Goal: Task Accomplishment & Management: Use online tool/utility

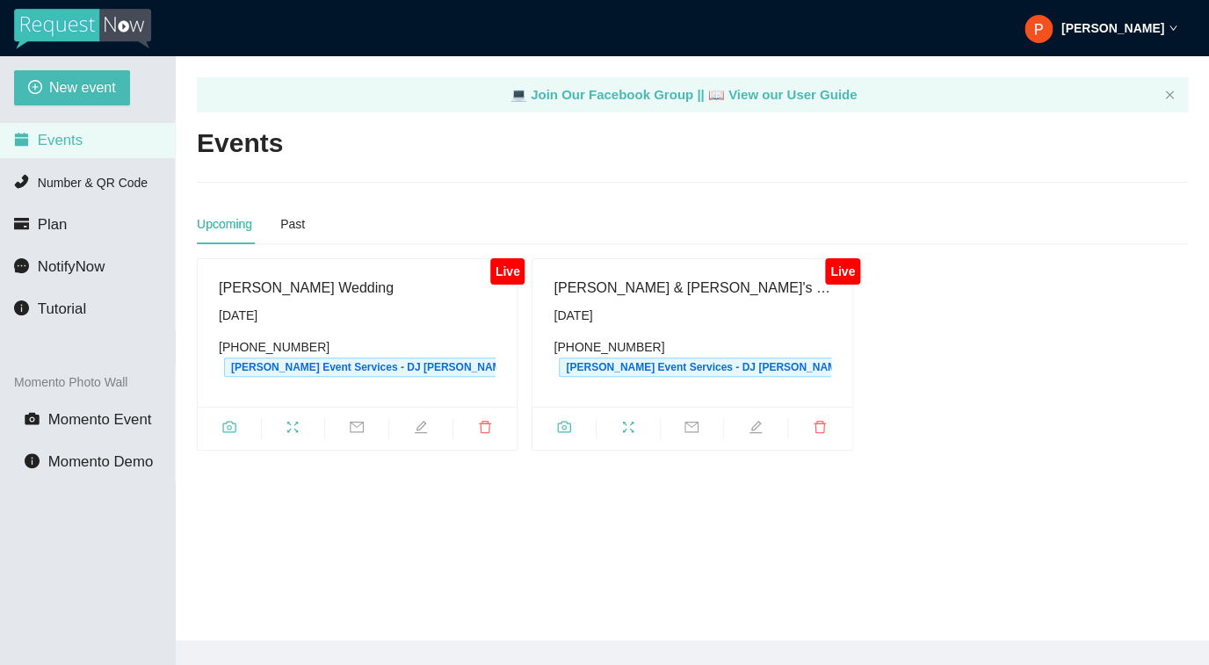
click at [372, 321] on div "Saturday, October 11th" at bounding box center [357, 315] width 277 height 19
click at [293, 433] on icon "fullscreen" at bounding box center [292, 427] width 14 height 14
